Goal: Task Accomplishment & Management: Manage account settings

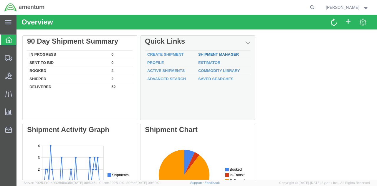
click at [224, 54] on link "Shipment Manager" at bounding box center [218, 54] width 41 height 4
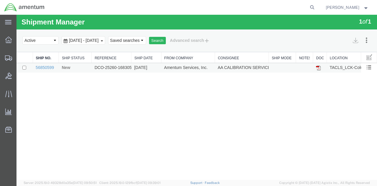
click at [104, 67] on td "DCO-25260-168305" at bounding box center [112, 68] width 40 height 10
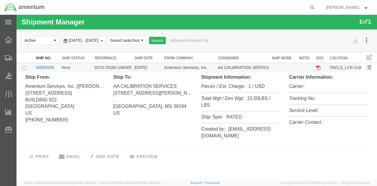
click at [42, 68] on link "56850599" at bounding box center [45, 67] width 18 height 5
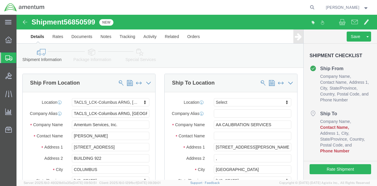
select select "42747"
select select
click input "[PERSON_NAME]"
type input "J"
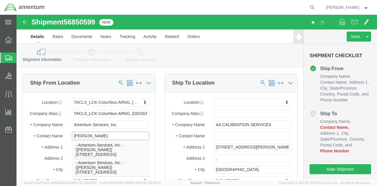
scroll to position [29, 0]
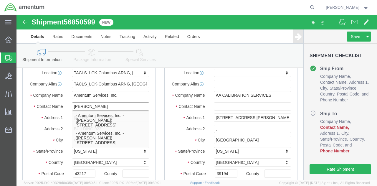
type input "[PERSON_NAME]"
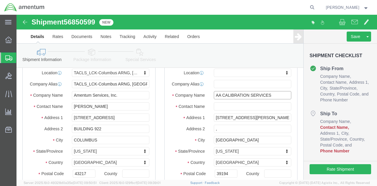
drag, startPoint x: 258, startPoint y: 83, endPoint x: 161, endPoint y: 85, distance: 96.6
click div "Company Name AA CALIBRATION SERVICES"
click input "text"
paste input "AA CALIBRATION SERVICES"
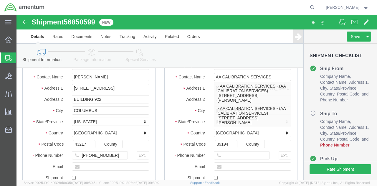
scroll to position [88, 0]
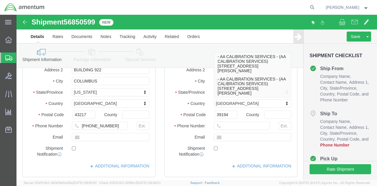
type input "AA CALIBRATION SERVICES"
click input "text"
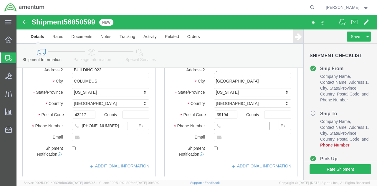
type input "[PHONE_NUMBER]"
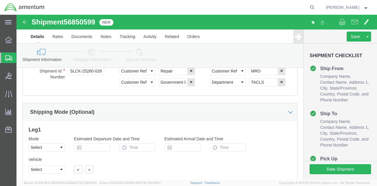
scroll to position [414, 0]
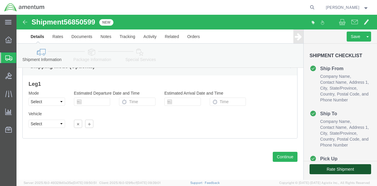
click button "Rate Shipment"
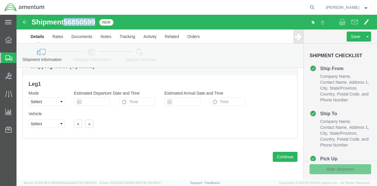
drag, startPoint x: 80, startPoint y: 6, endPoint x: 50, endPoint y: 8, distance: 30.1
click div "Shipment 56850599 New"
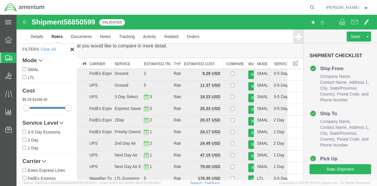
scroll to position [0, 0]
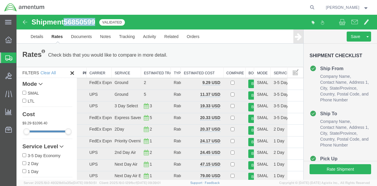
drag, startPoint x: 97, startPoint y: 23, endPoint x: 67, endPoint y: 24, distance: 29.7
click at [67, 24] on span "56850599" at bounding box center [80, 22] width 32 height 8
copy span "56850599"
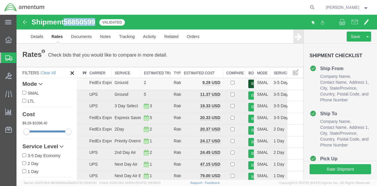
click at [248, 83] on button "Book" at bounding box center [251, 83] width 6 height 9
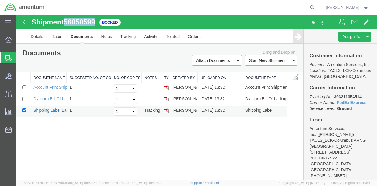
click at [40, 109] on link "Shipping Label Laser" at bounding box center [52, 110] width 39 height 5
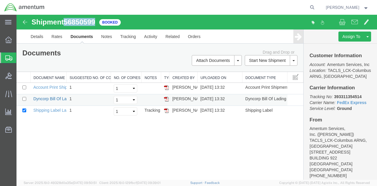
click at [55, 97] on link "Dyncorp Bill Of Lading" at bounding box center [53, 98] width 41 height 5
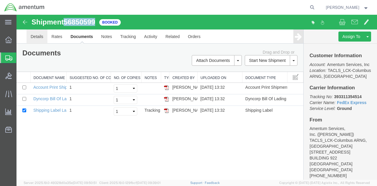
click at [42, 35] on link "Details" at bounding box center [36, 36] width 21 height 14
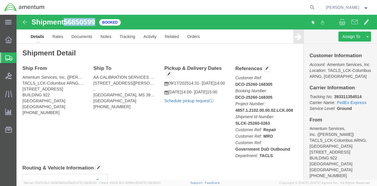
click link "Schedule pickup request"
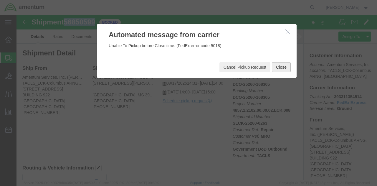
click button "Close"
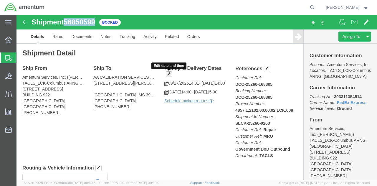
click span "button"
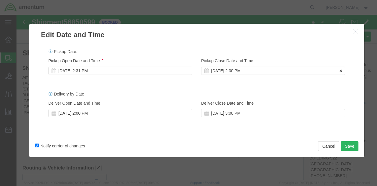
click div "[DATE] 2:00 PM"
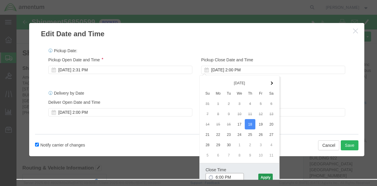
type input "6:00 PM"
click button "Apply"
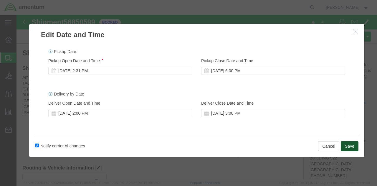
click button "Save"
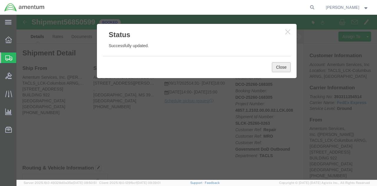
click button "Close"
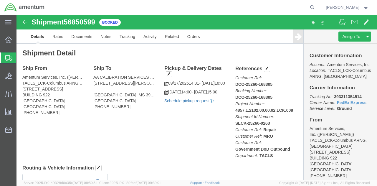
click link "Schedule pickup request"
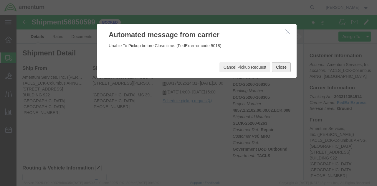
click button "Close"
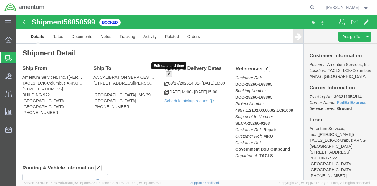
click button "button"
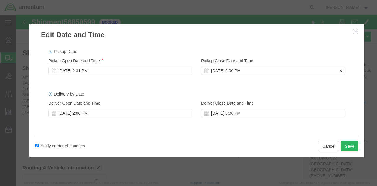
click div "[DATE] 6:00 PM"
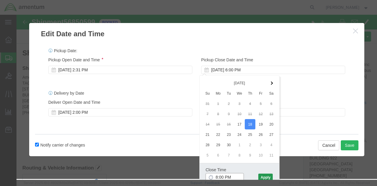
type input "8:00 PM"
click button "Apply"
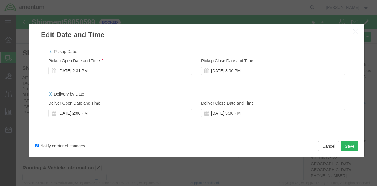
scroll to position [0, 0]
click button "Save"
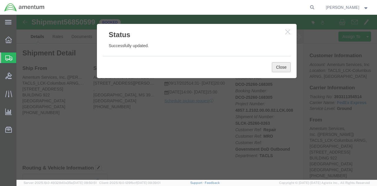
click button "Close"
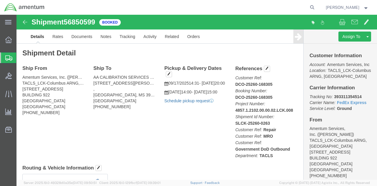
click link "Schedule pickup request"
